Goal: Check status: Check status

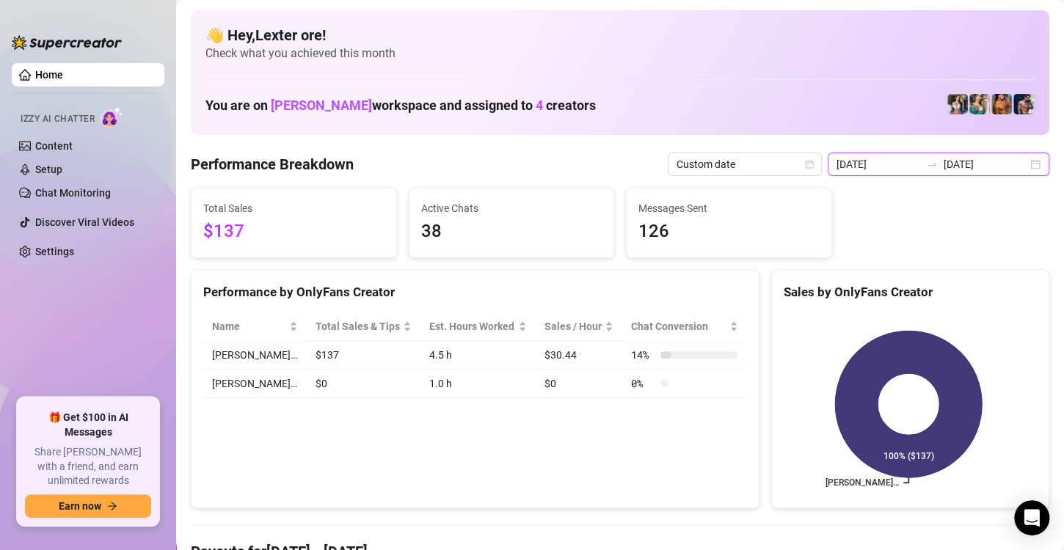
click at [959, 167] on input "[DATE]" at bounding box center [985, 164] width 84 height 16
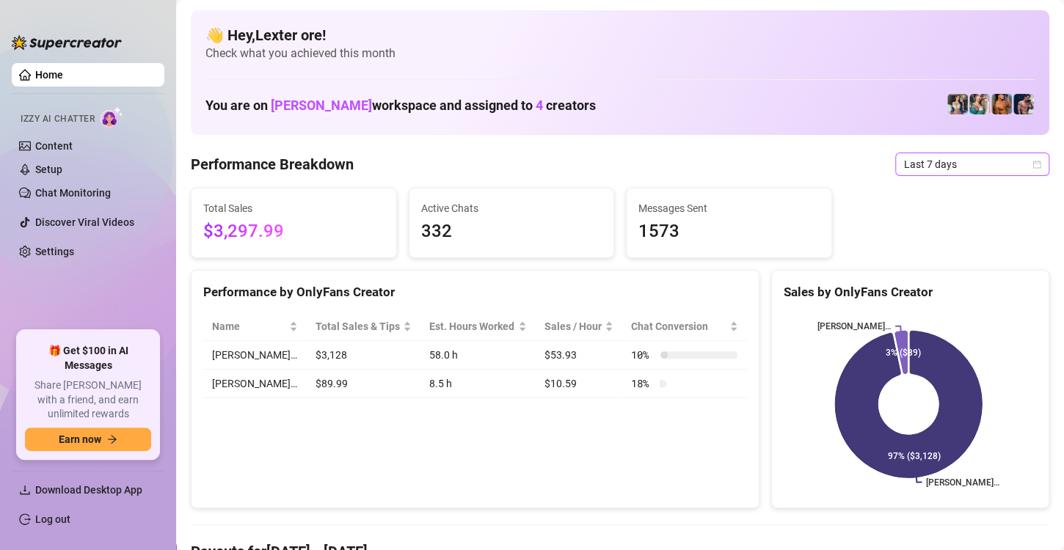
click at [957, 158] on span "Last 7 days" at bounding box center [972, 164] width 136 height 22
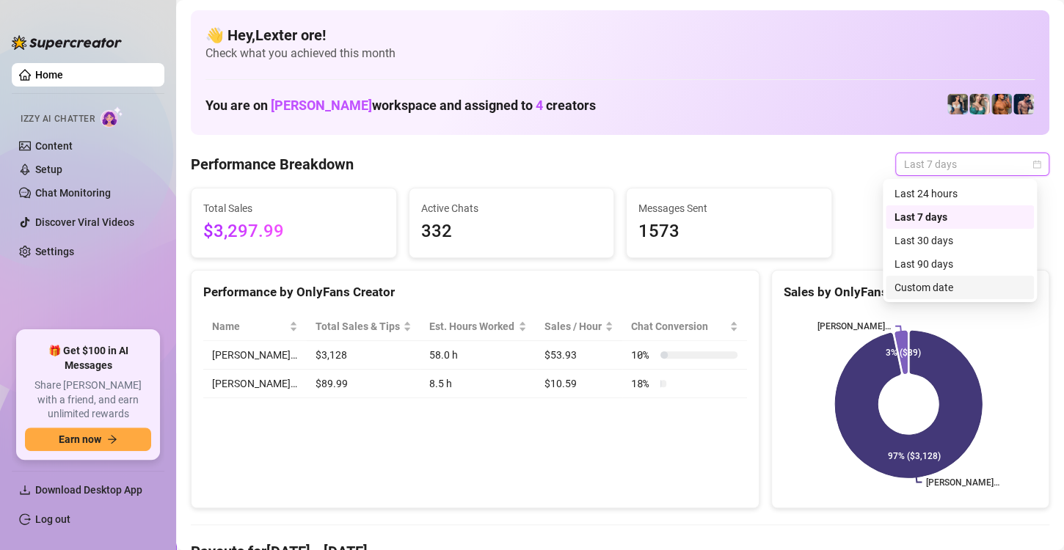
click at [922, 285] on div "Custom date" at bounding box center [959, 287] width 131 height 16
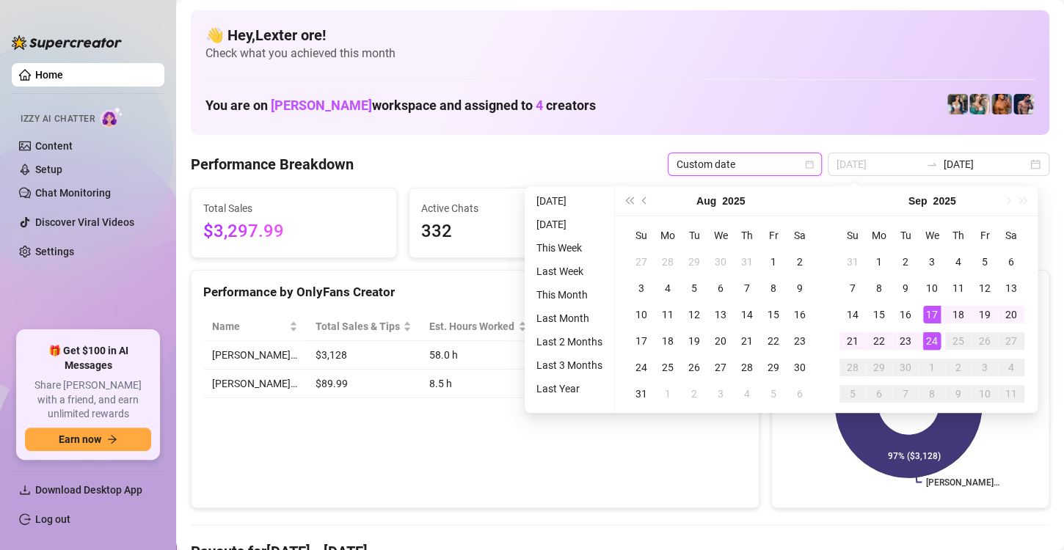
type input "[DATE]"
click at [932, 337] on div "24" at bounding box center [932, 341] width 18 height 18
click at [932, 338] on div "24" at bounding box center [932, 341] width 18 height 18
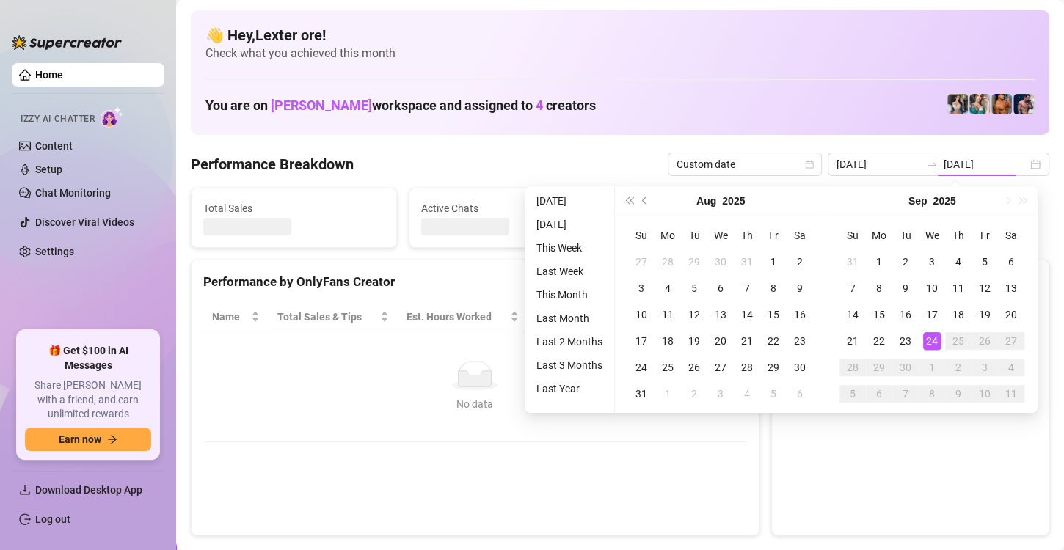
type input "[DATE]"
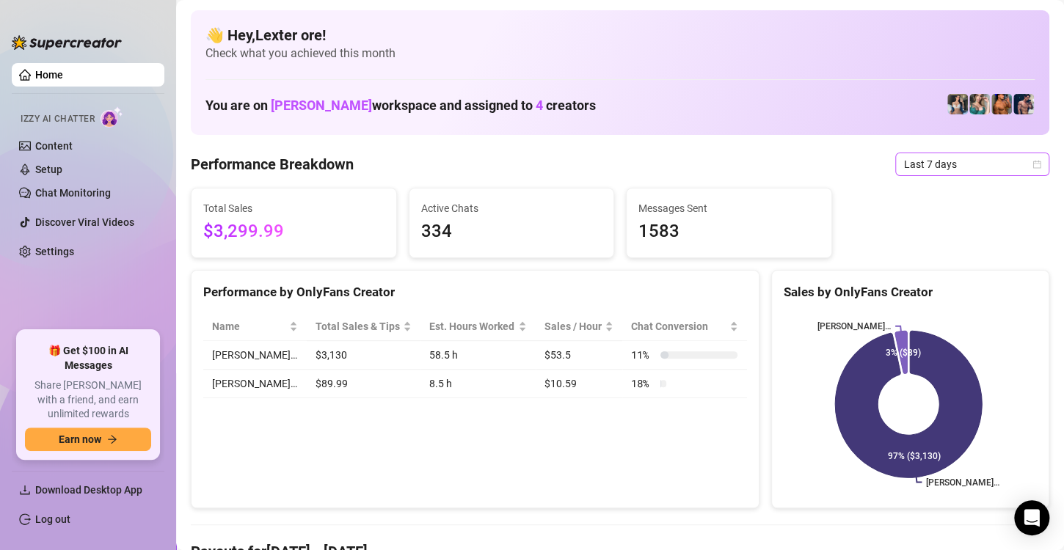
click at [938, 164] on span "Last 7 days" at bounding box center [972, 164] width 136 height 22
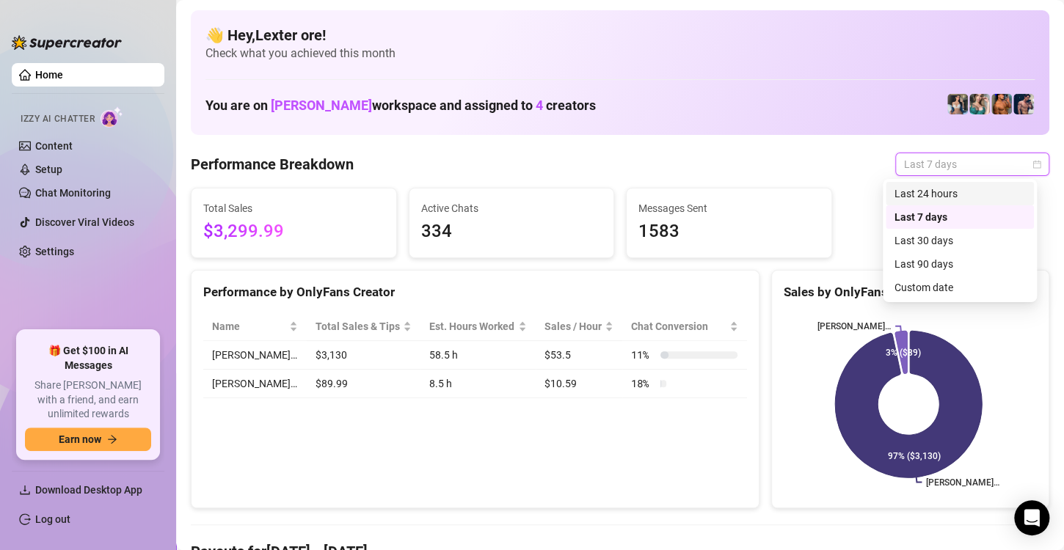
click at [925, 194] on div "Last 24 hours" at bounding box center [959, 194] width 131 height 16
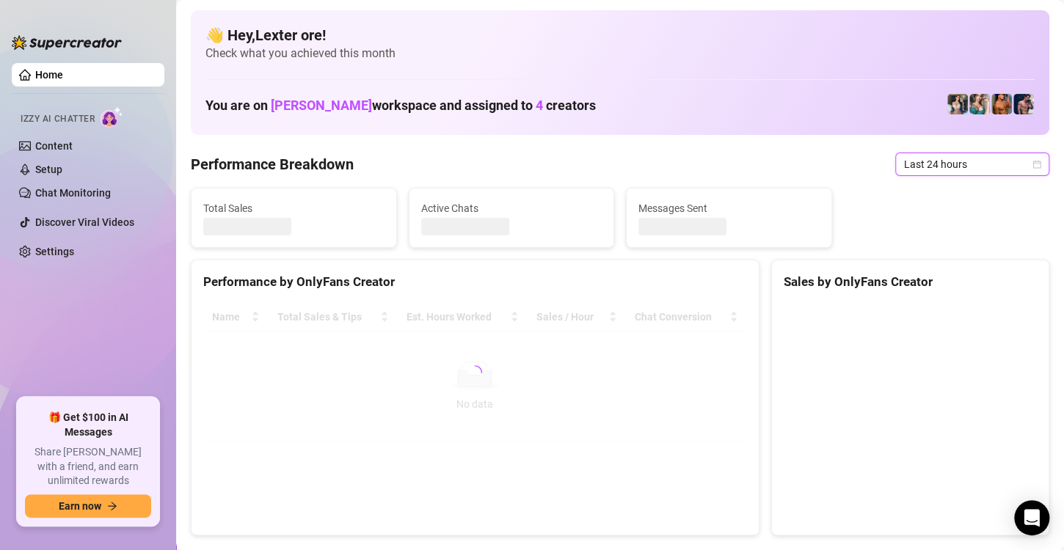
drag, startPoint x: 937, startPoint y: 174, endPoint x: 932, endPoint y: 266, distance: 92.6
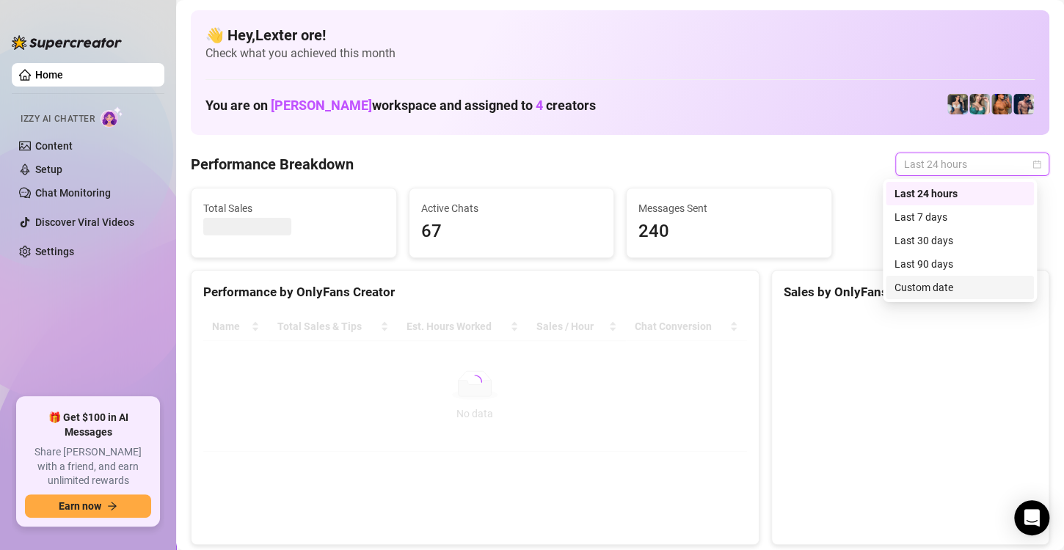
click at [929, 289] on div "Custom date" at bounding box center [959, 287] width 131 height 16
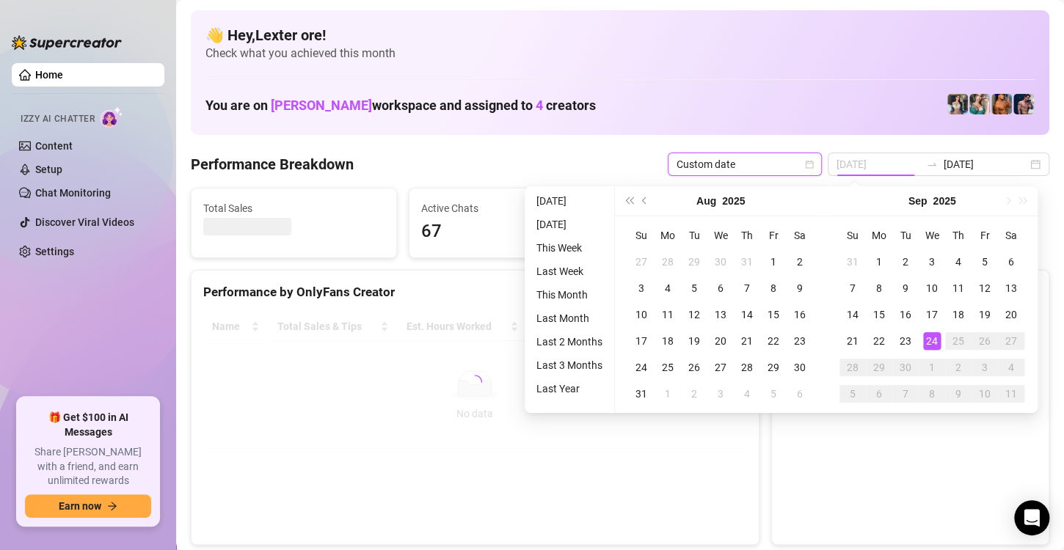
click at [932, 337] on div "24" at bounding box center [932, 341] width 18 height 18
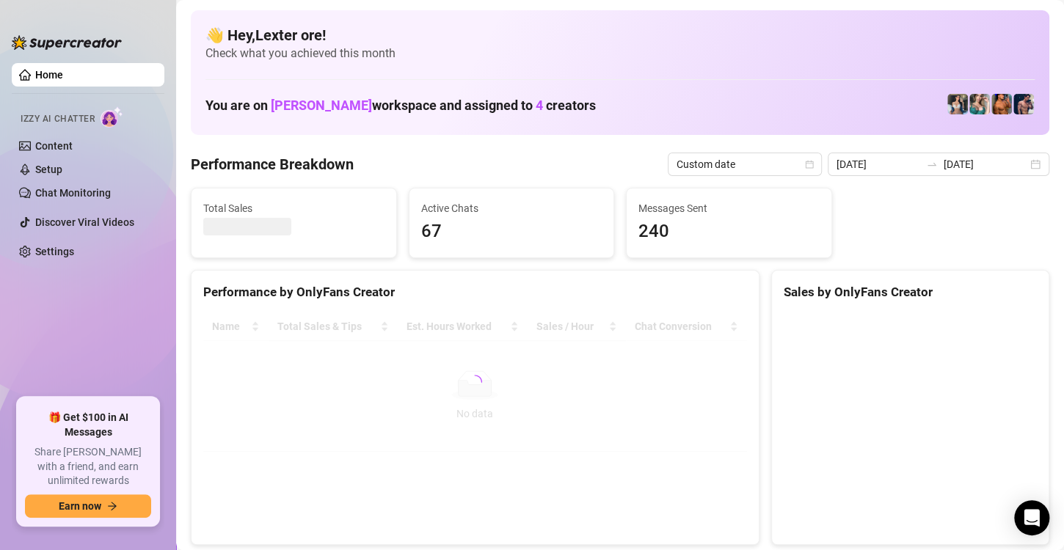
click at [920, 158] on div at bounding box center [931, 164] width 23 height 12
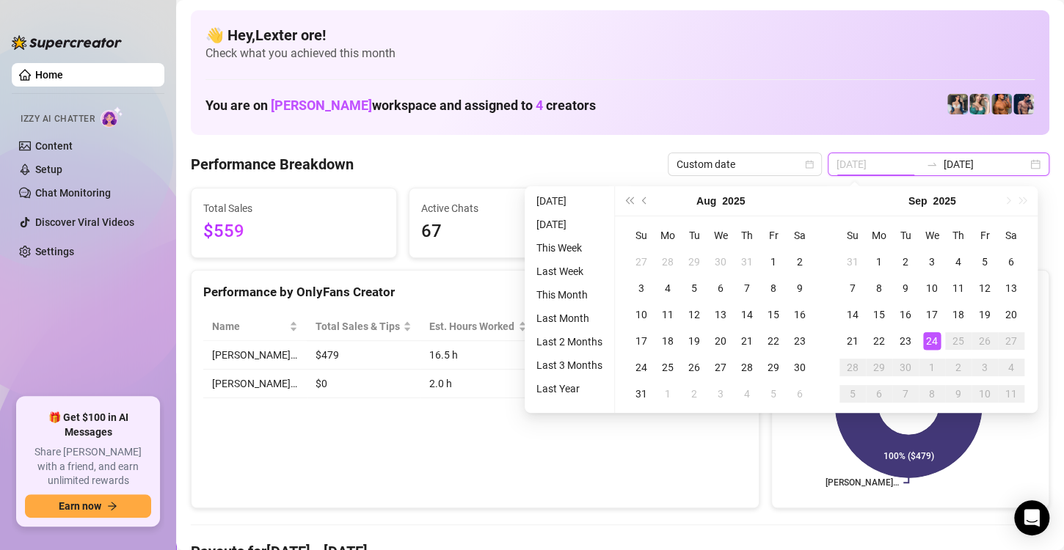
type input "[DATE]"
click at [926, 339] on div "24" at bounding box center [932, 341] width 18 height 18
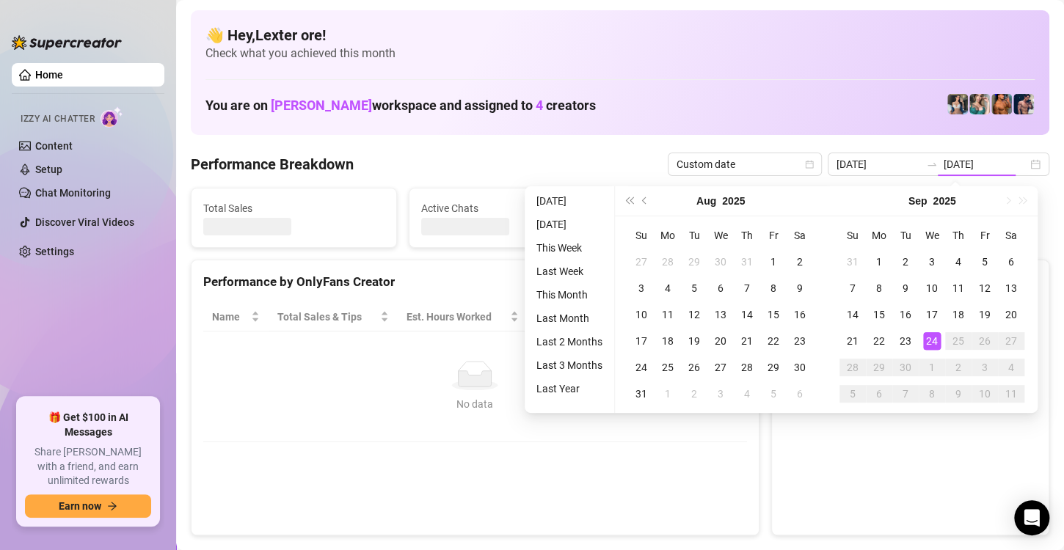
type input "[DATE]"
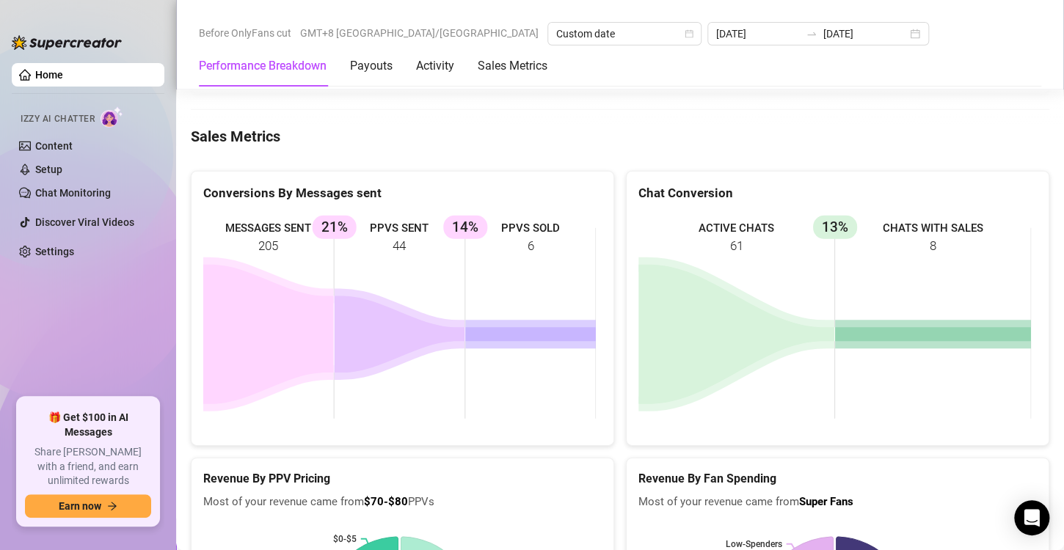
scroll to position [1934, 0]
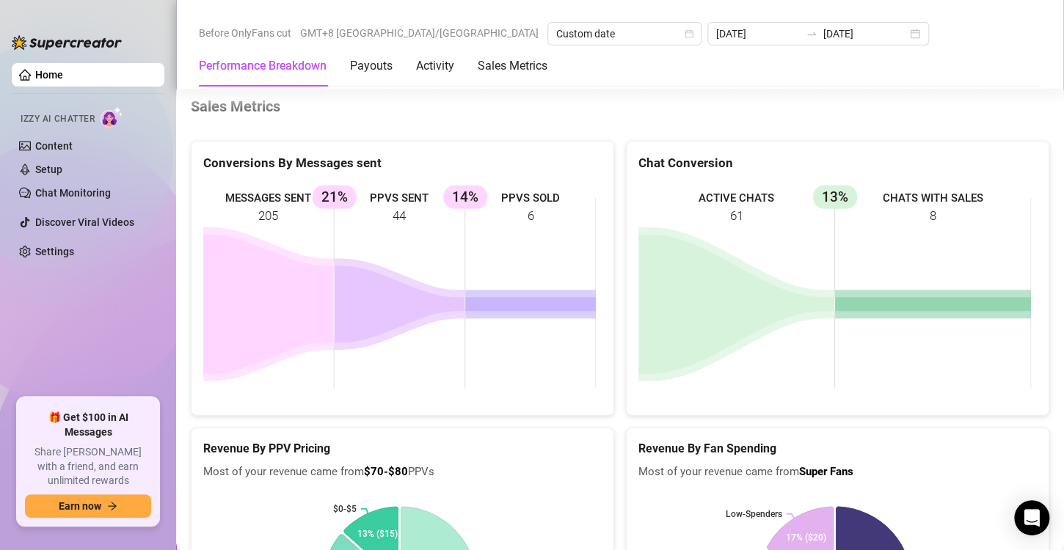
click at [531, 197] on rect at bounding box center [399, 293] width 392 height 220
drag, startPoint x: 531, startPoint y: 197, endPoint x: 530, endPoint y: 219, distance: 22.0
click at [533, 200] on rect at bounding box center [399, 293] width 392 height 220
